Goal: Find contact information: Find contact information

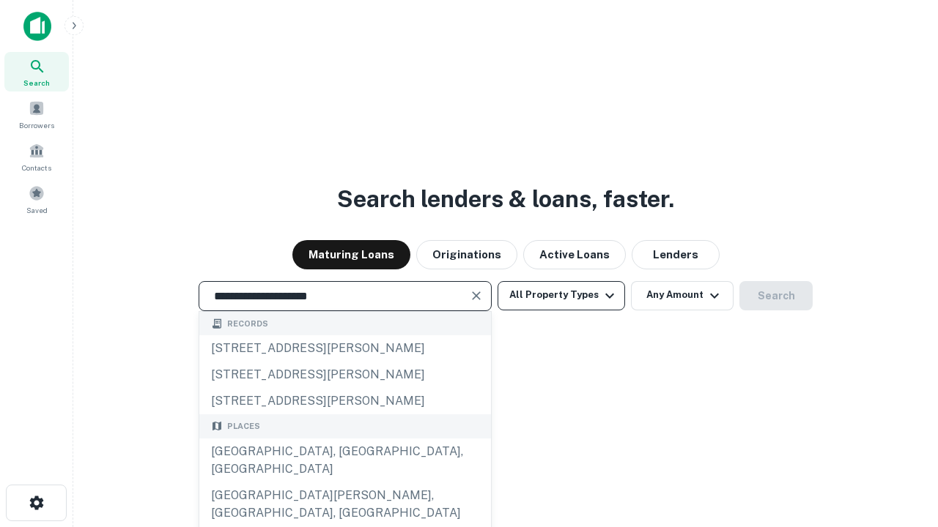
click at [344, 483] on div "Santa Monica, CA, USA" at bounding box center [345, 461] width 292 height 44
click at [561, 295] on button "All Property Types" at bounding box center [560, 295] width 127 height 29
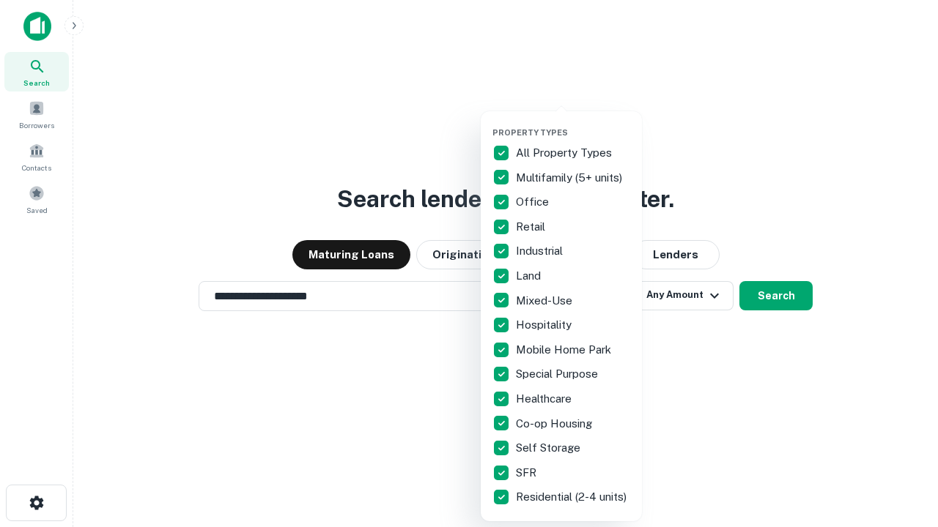
type input "**********"
click at [573, 123] on button "button" at bounding box center [572, 123] width 161 height 1
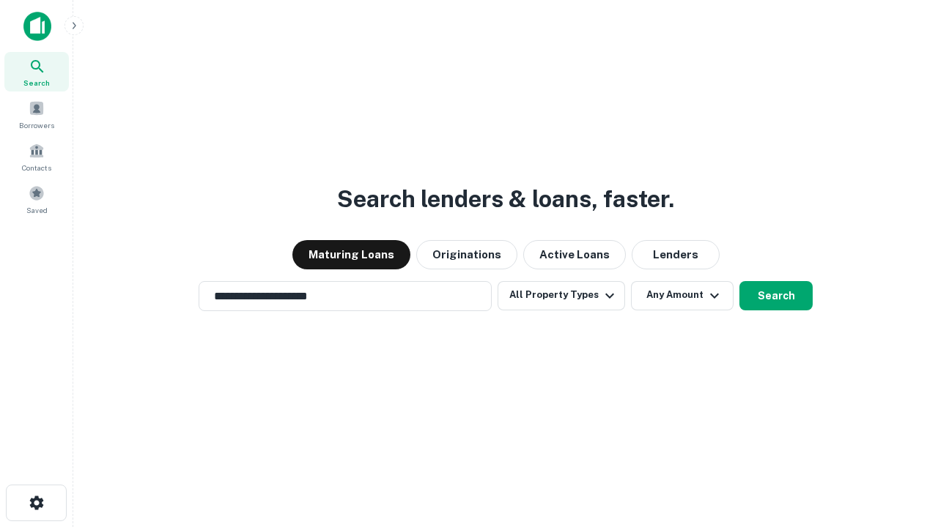
scroll to position [23, 0]
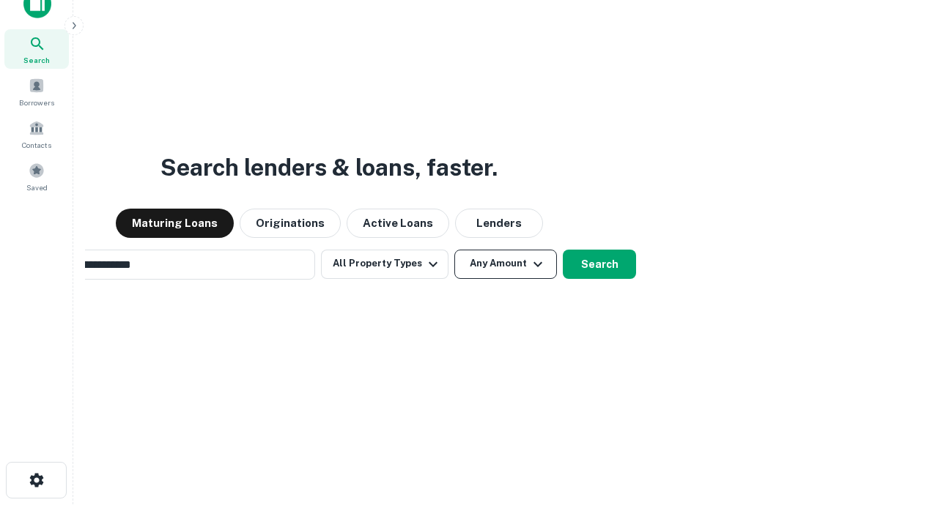
click at [454, 250] on button "Any Amount" at bounding box center [505, 264] width 103 height 29
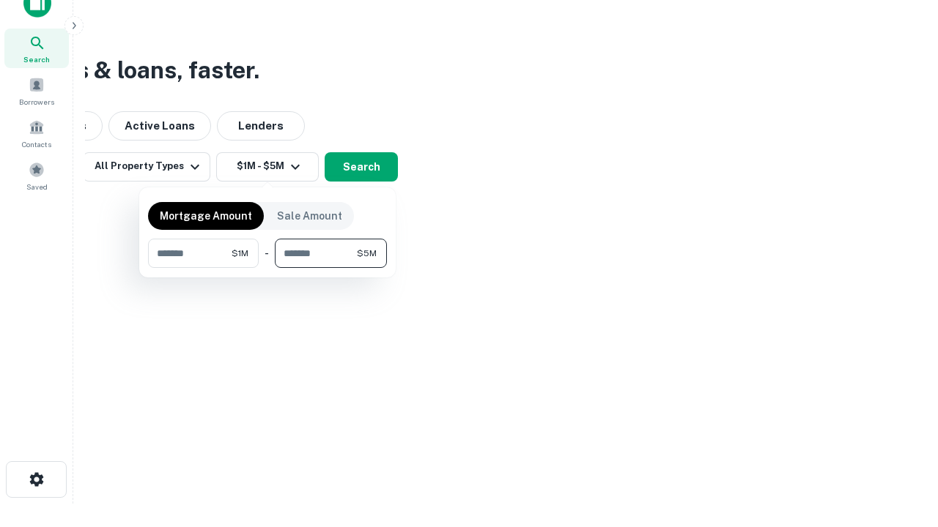
type input "*******"
click at [267, 268] on button "button" at bounding box center [267, 268] width 239 height 1
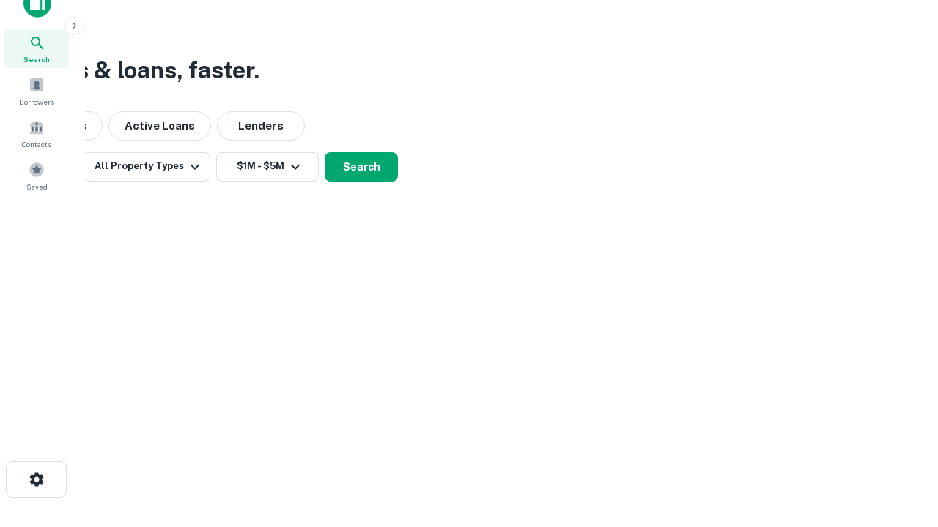
scroll to position [9, 270]
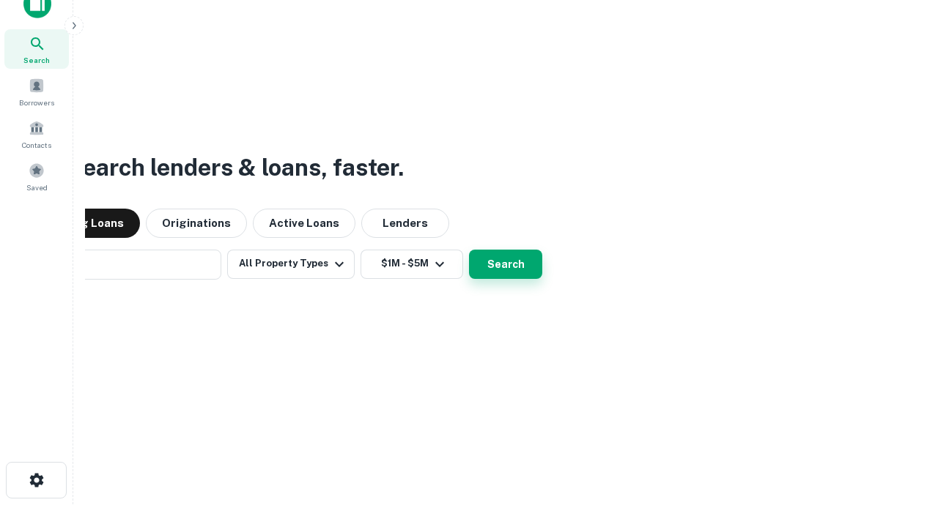
click at [469, 250] on button "Search" at bounding box center [505, 264] width 73 height 29
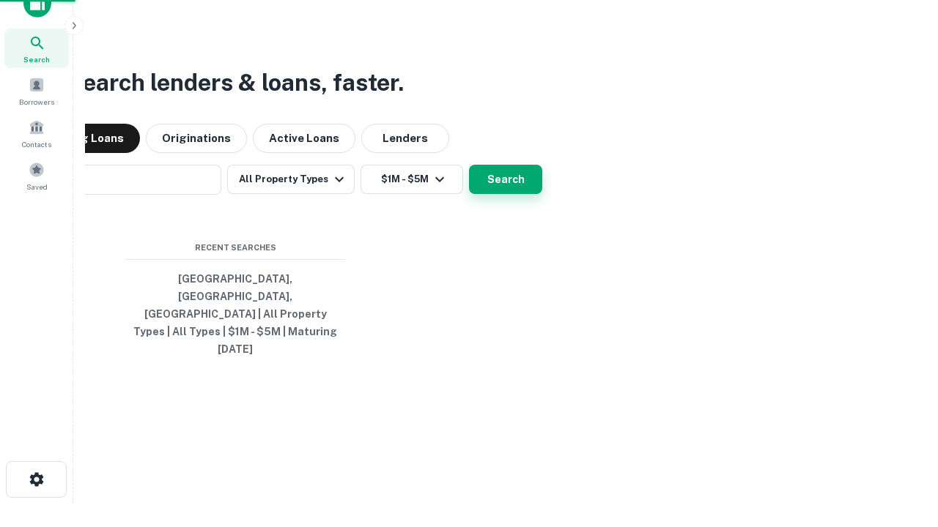
scroll to position [39, 415]
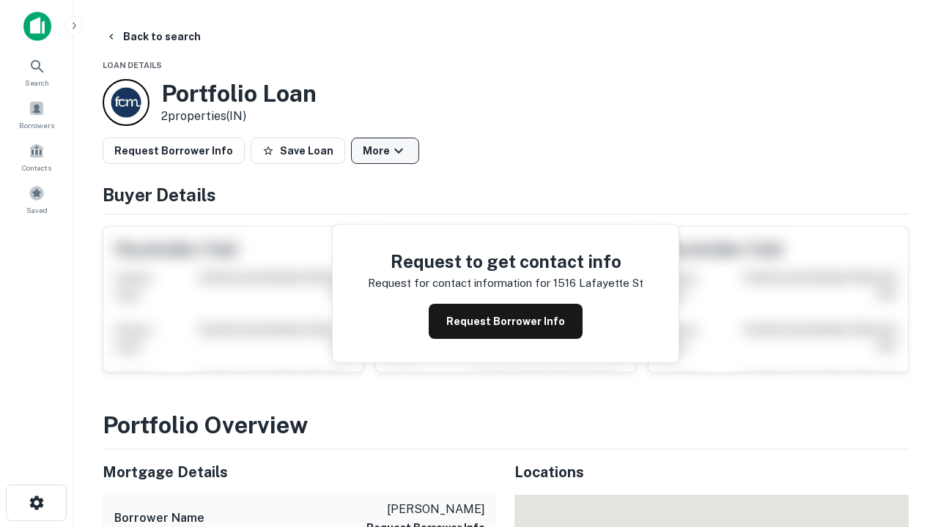
click at [385, 151] on button "More" at bounding box center [385, 151] width 68 height 26
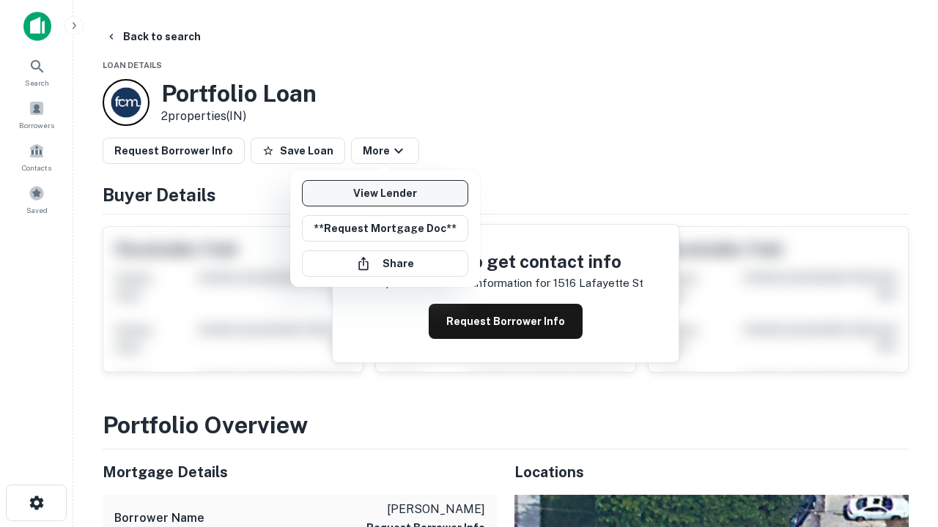
click at [385, 193] on link "View Lender" at bounding box center [385, 193] width 166 height 26
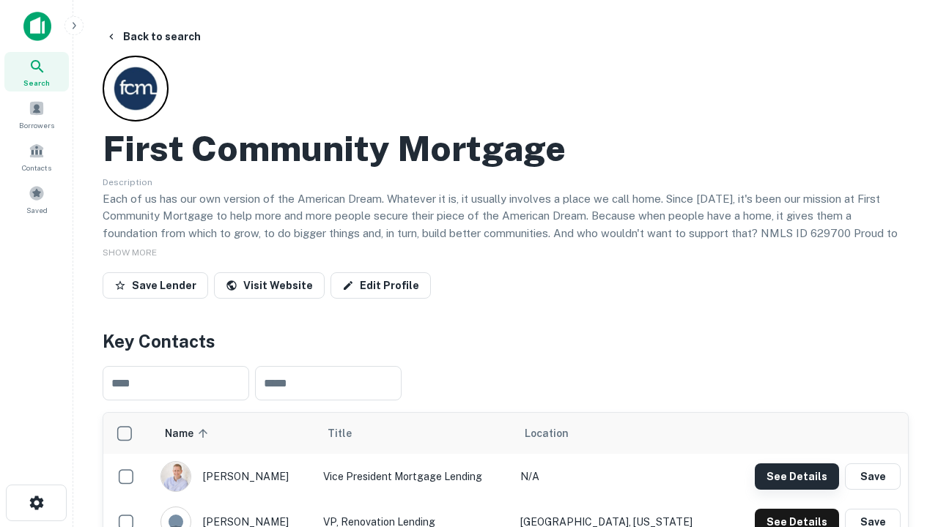
click at [796, 476] on button "See Details" at bounding box center [797, 477] width 84 height 26
click at [36, 503] on icon "button" at bounding box center [37, 503] width 18 height 18
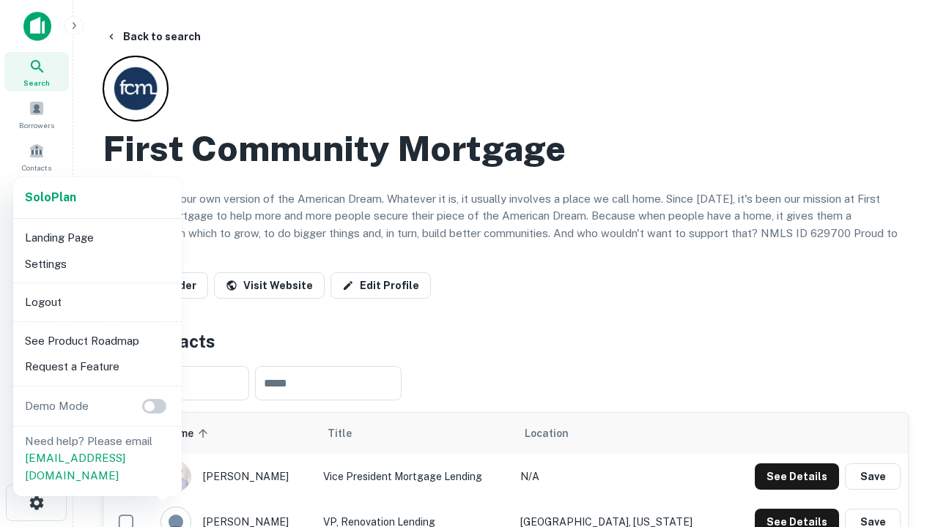
click at [97, 302] on li "Logout" at bounding box center [97, 302] width 157 height 26
